Goal: Task Accomplishment & Management: Complete application form

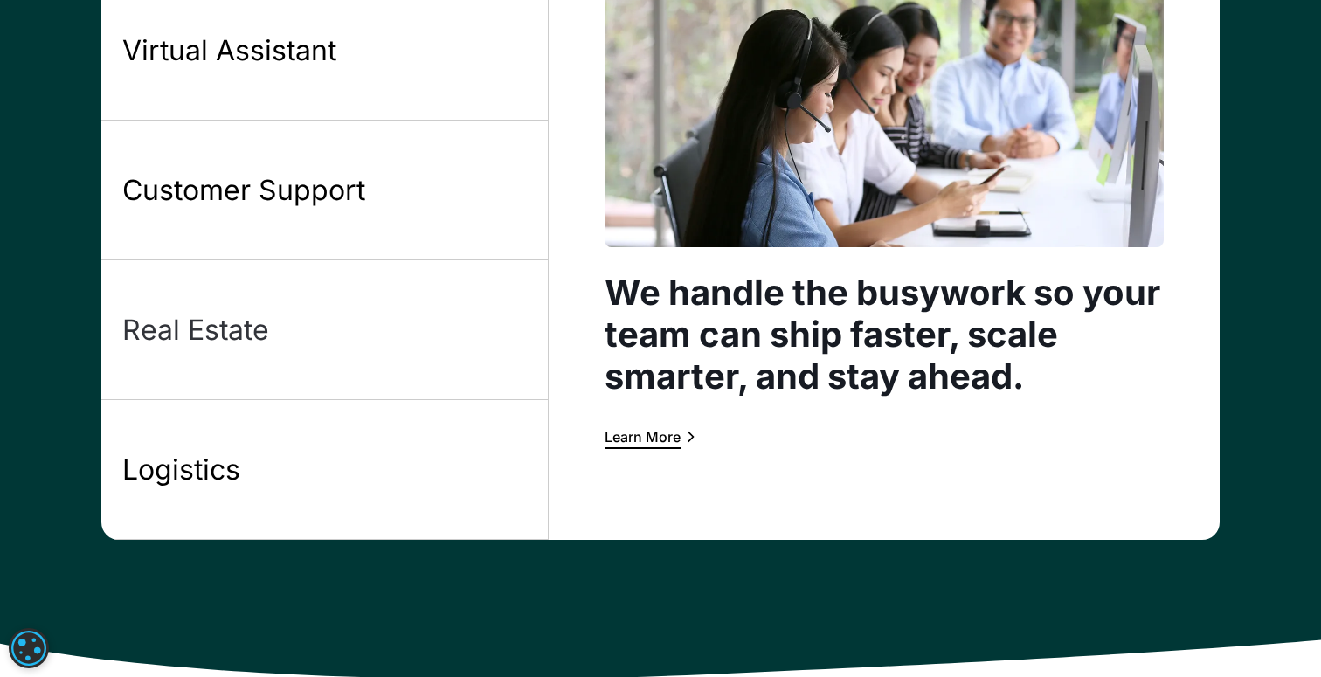
scroll to position [1599, 0]
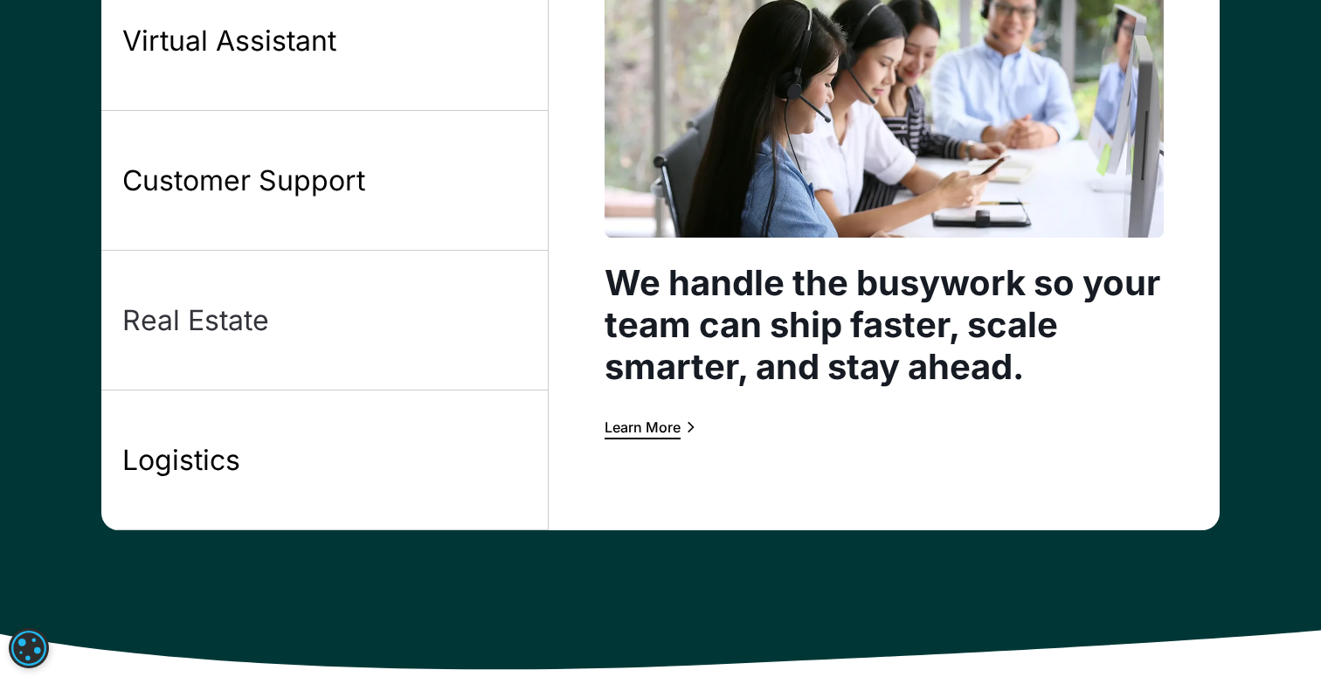
click at [261, 369] on link "Real Estate" at bounding box center [324, 321] width 447 height 140
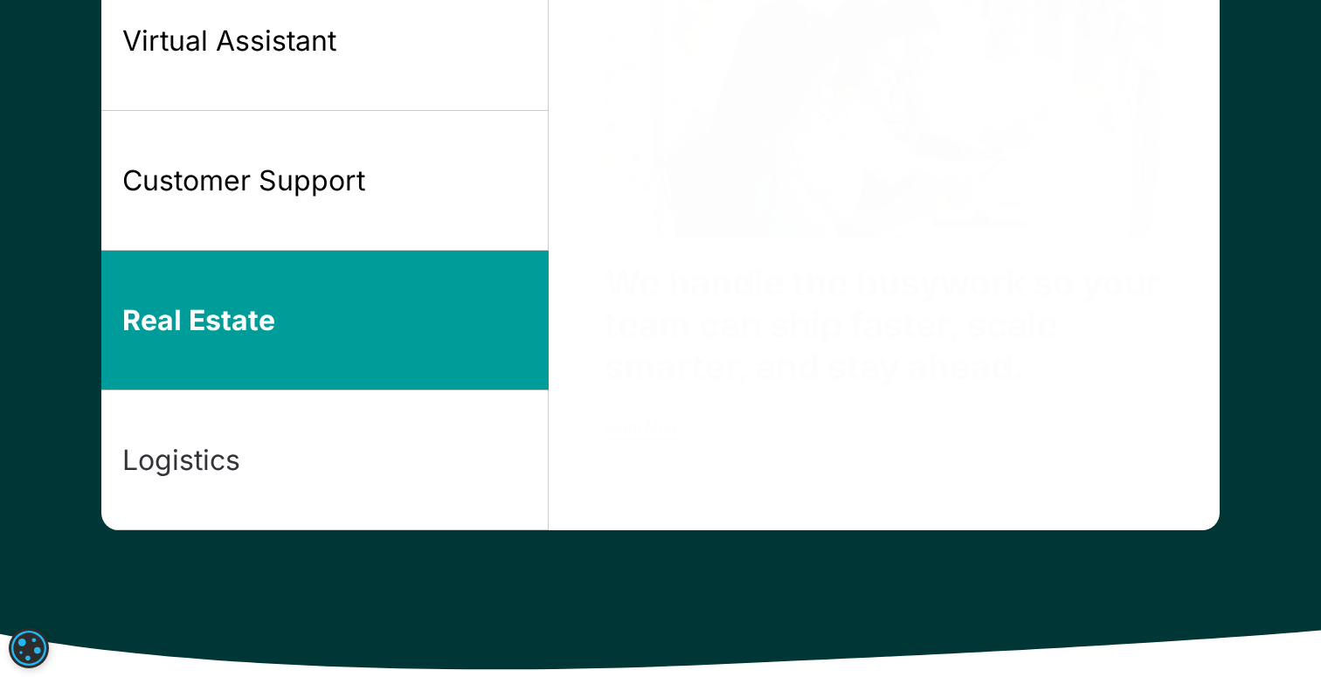
click at [215, 420] on link "Logistics" at bounding box center [324, 461] width 447 height 140
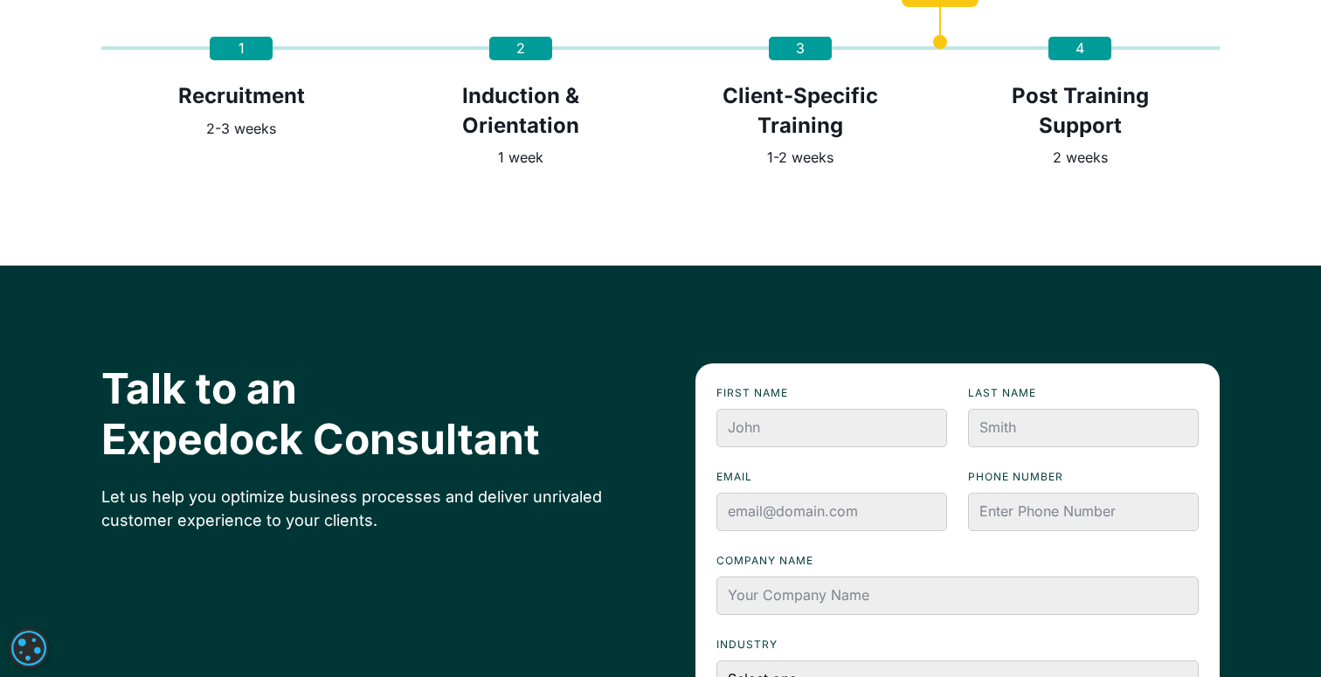
scroll to position [4045, 0]
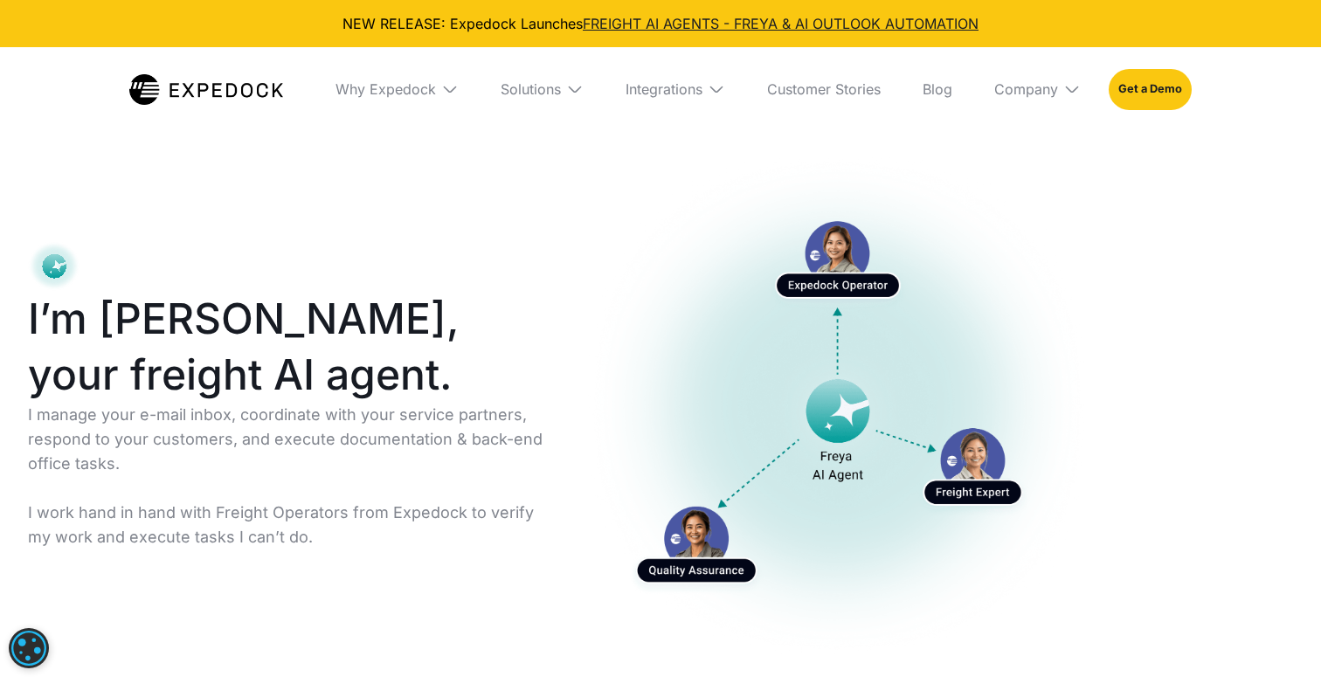
select select
click at [1170, 80] on link "Get a Demo" at bounding box center [1150, 89] width 83 height 40
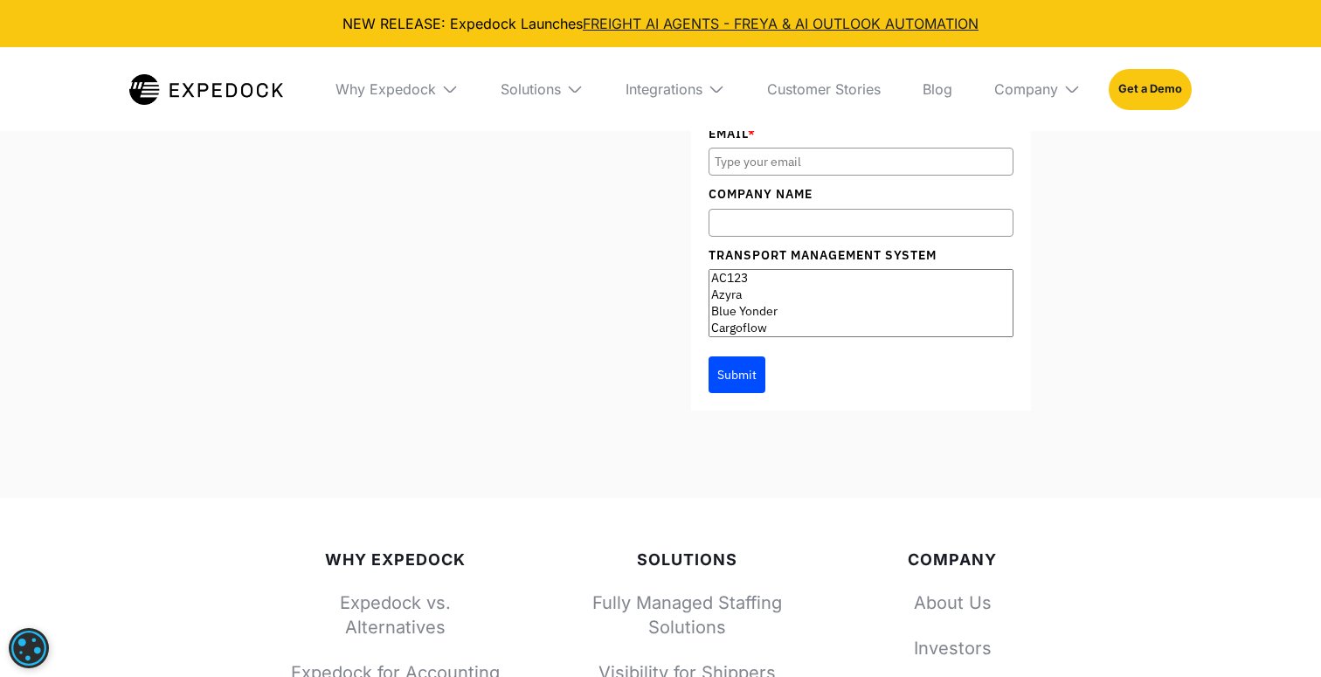
scroll to position [10166, 0]
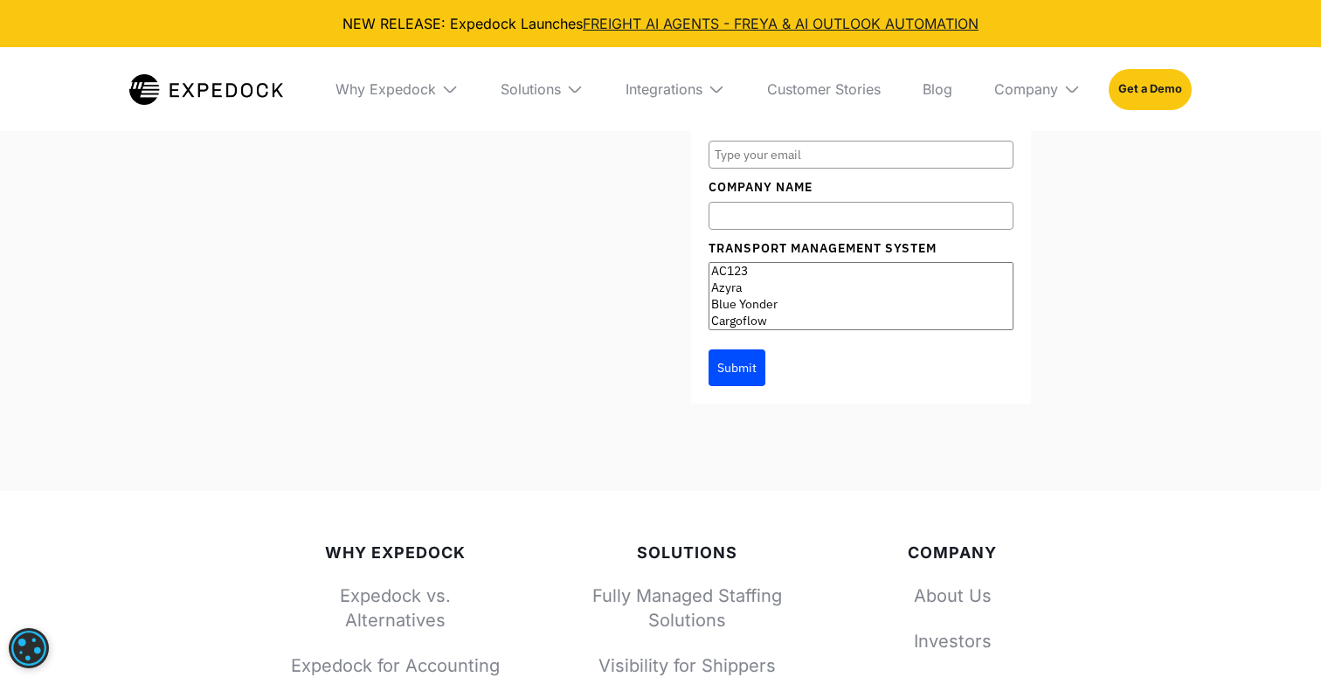
type input "[PERSON_NAME]"
type input "[PERSON_NAME][EMAIL_ADDRESS][PERSON_NAME][DOMAIN_NAME]"
type input "Repremar"
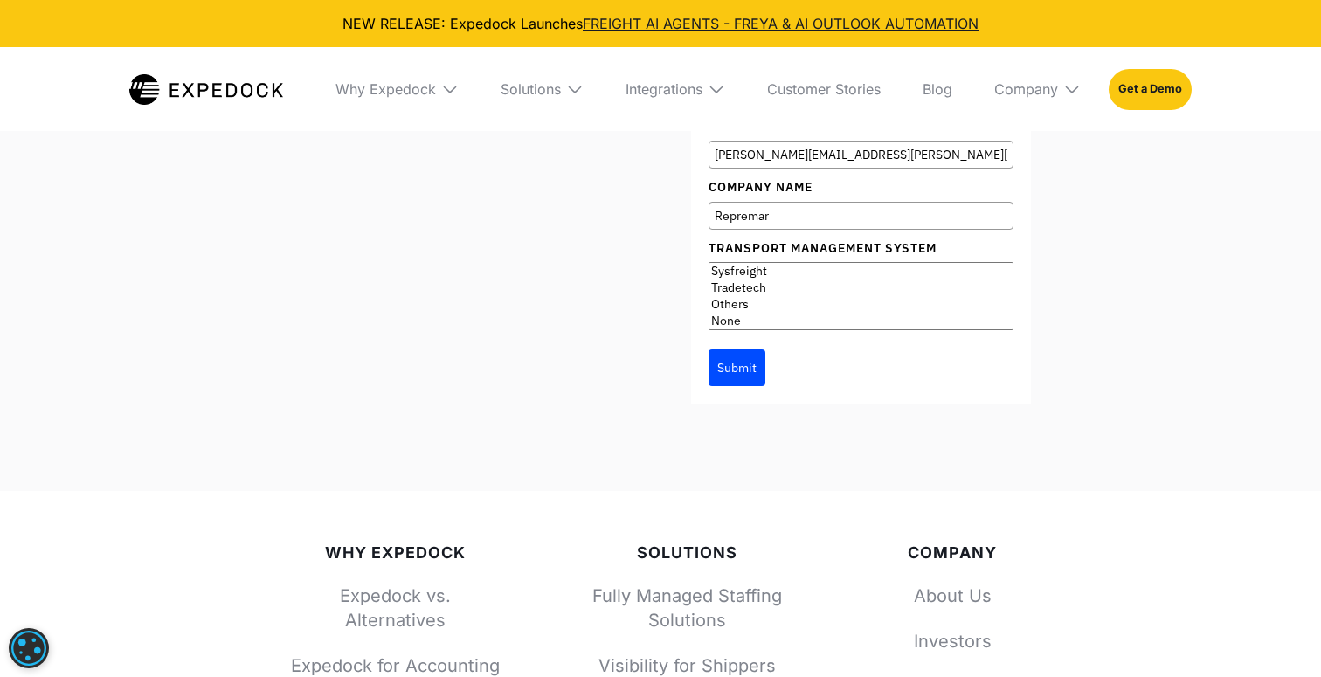
select select "Others"
click at [730, 313] on option "Others" at bounding box center [860, 304] width 303 height 17
click at [792, 230] on input "Repremar" at bounding box center [861, 216] width 305 height 28
type input "Repremar Logistics"
click at [723, 386] on button "Submit" at bounding box center [737, 367] width 57 height 37
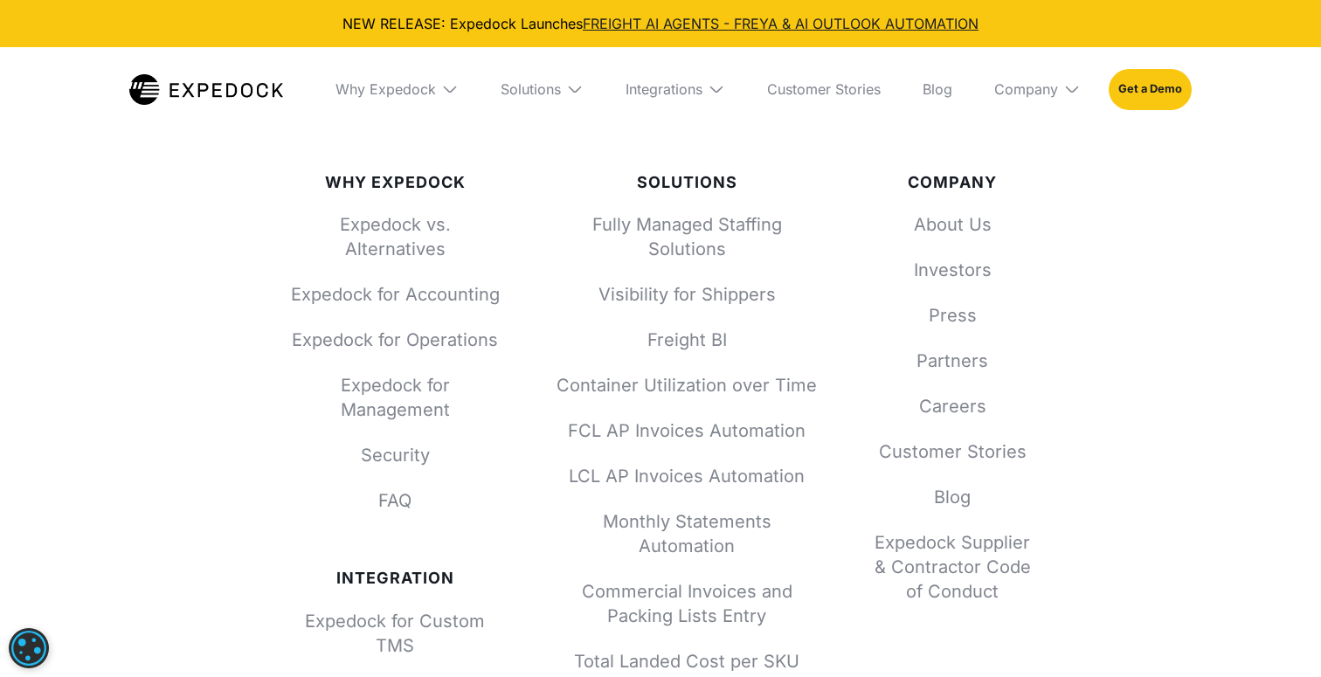
scroll to position [10382, 0]
